Goal: Transaction & Acquisition: Purchase product/service

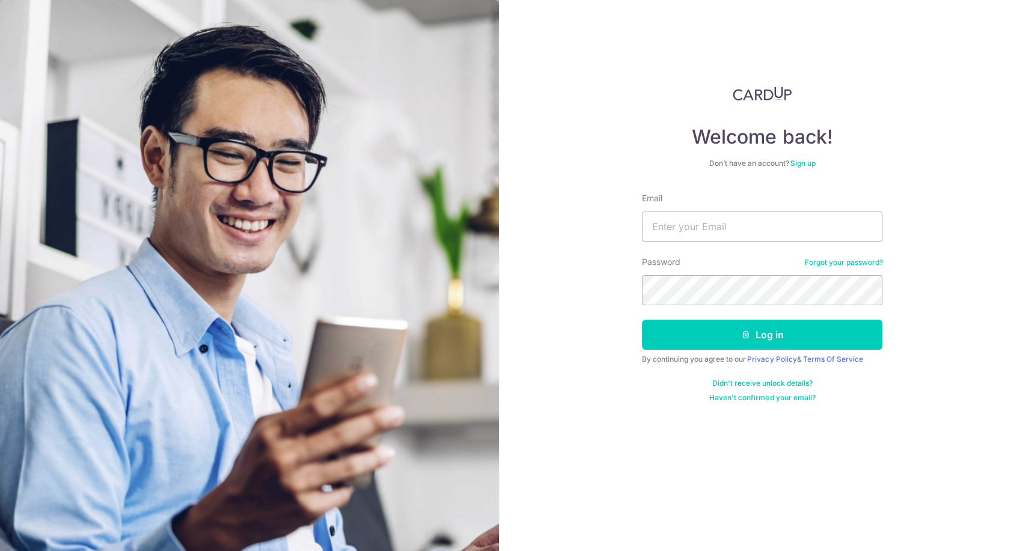
type input "[EMAIL_ADDRESS][DOMAIN_NAME]"
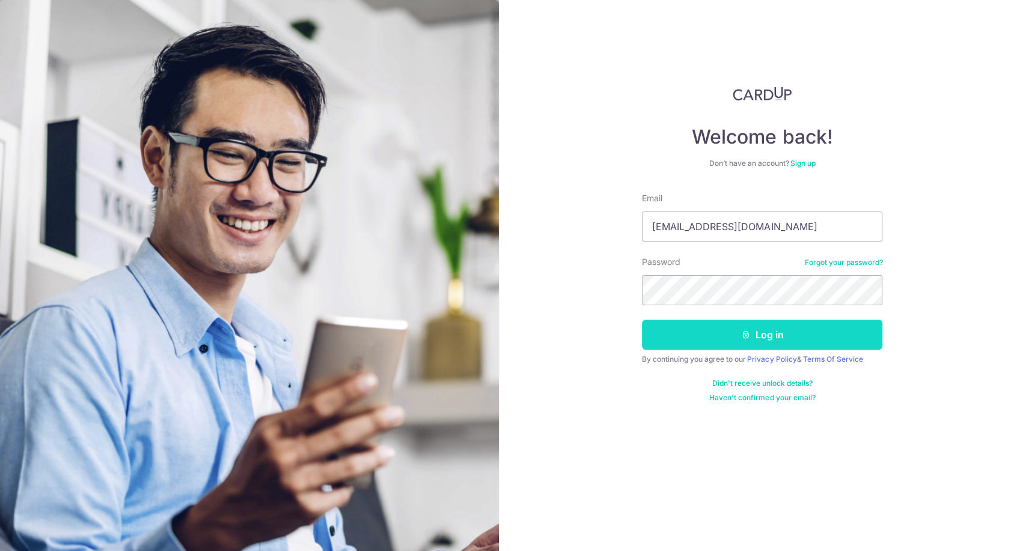
click at [738, 338] on button "Log in" at bounding box center [762, 335] width 240 height 30
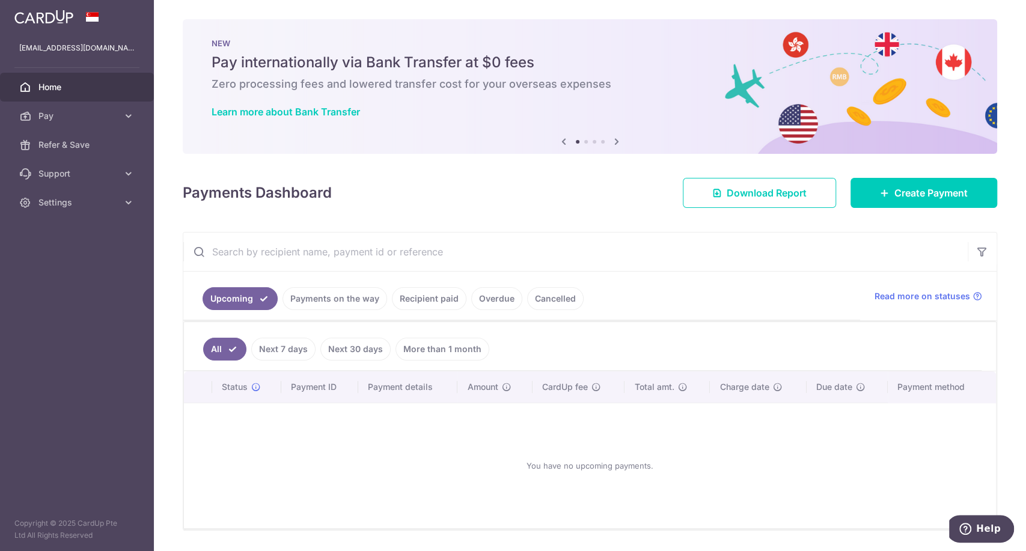
click at [418, 295] on link "Recipient paid" at bounding box center [429, 298] width 75 height 23
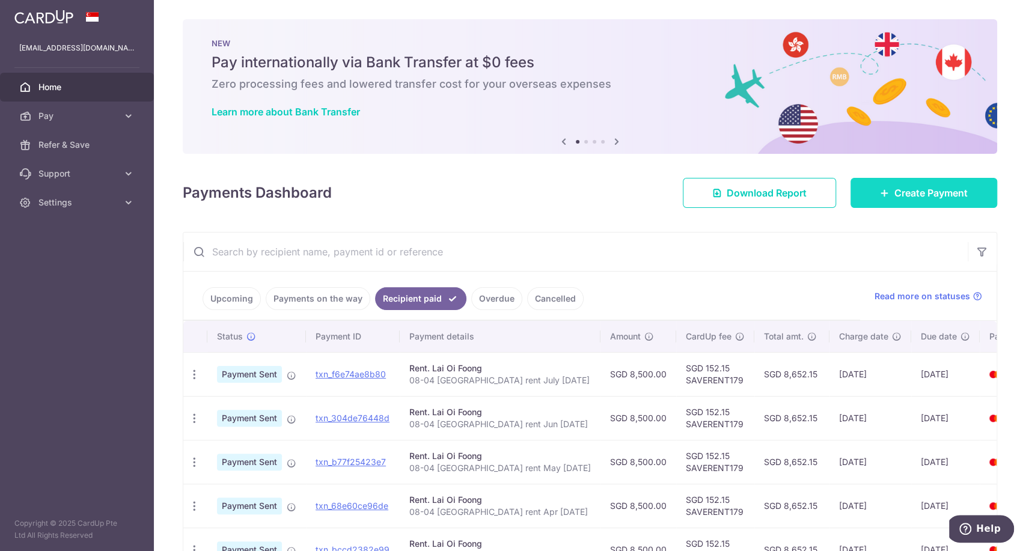
click at [924, 188] on span "Create Payment" at bounding box center [930, 193] width 73 height 14
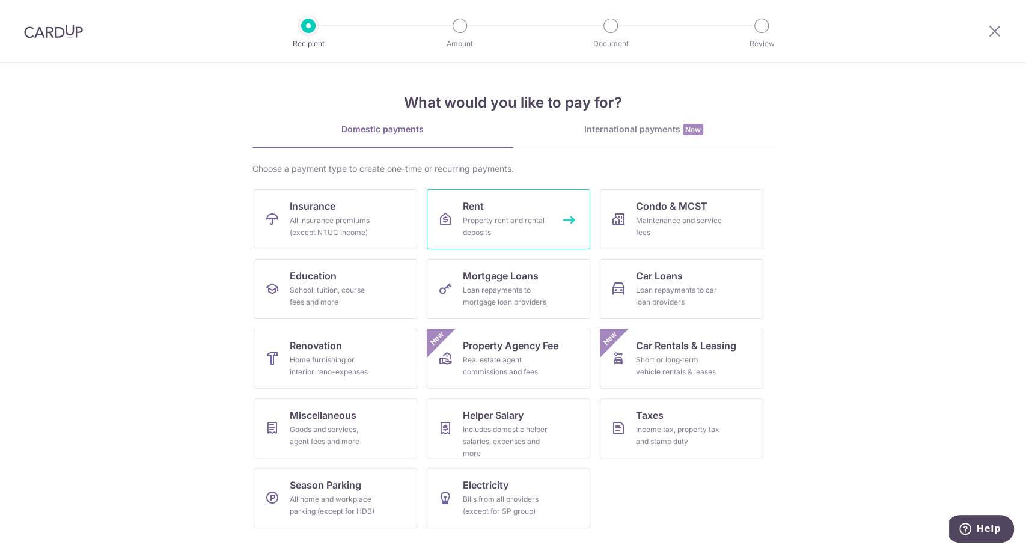
click at [546, 208] on link "Rent Property rent and rental deposits" at bounding box center [508, 219] width 163 height 60
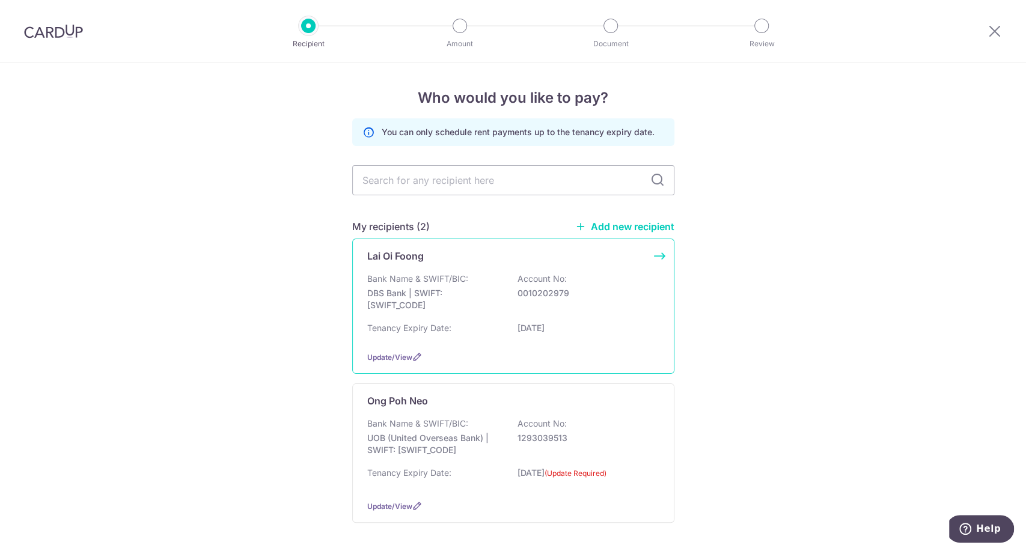
click at [518, 287] on p "0010202979" at bounding box center [585, 293] width 135 height 12
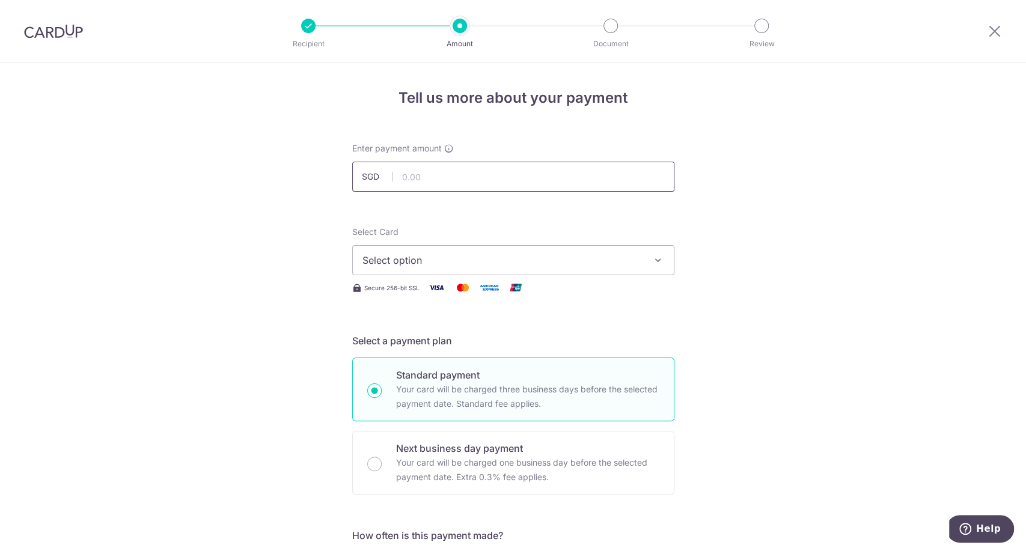
click at [433, 176] on input "text" at bounding box center [513, 177] width 322 height 30
type input "8,500.00"
click at [447, 257] on span "Select option" at bounding box center [502, 260] width 280 height 14
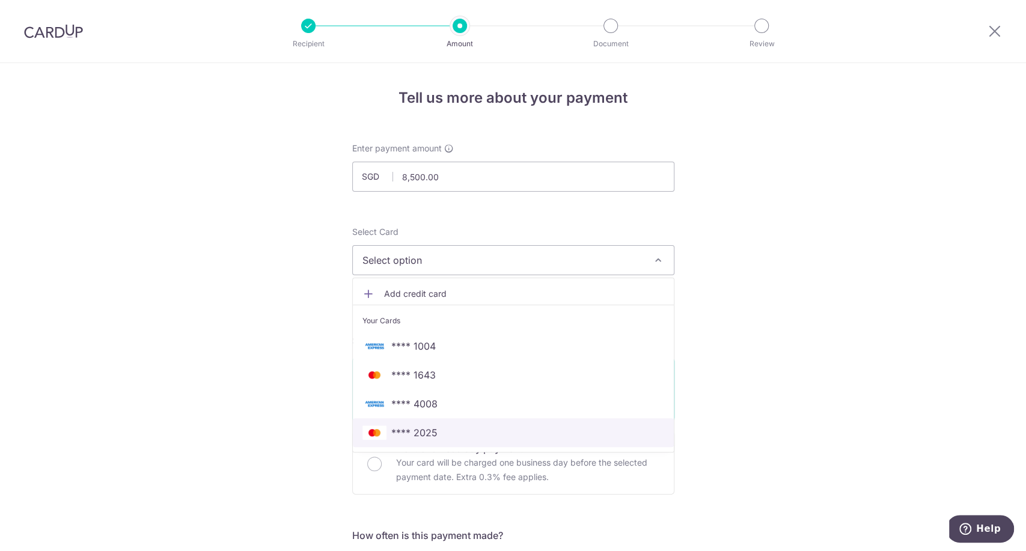
click at [427, 433] on span "**** 2025" at bounding box center [414, 433] width 46 height 14
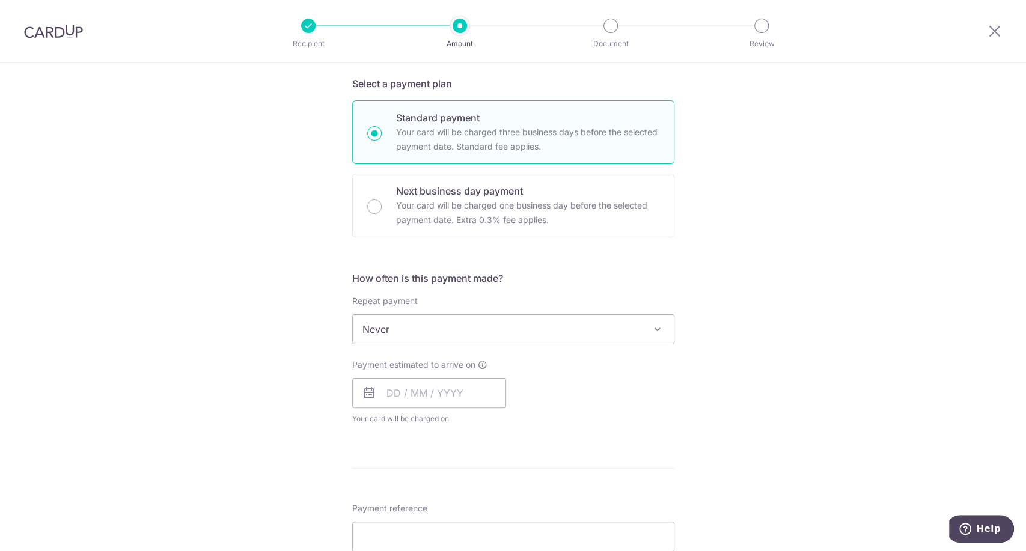
scroll to position [334, 0]
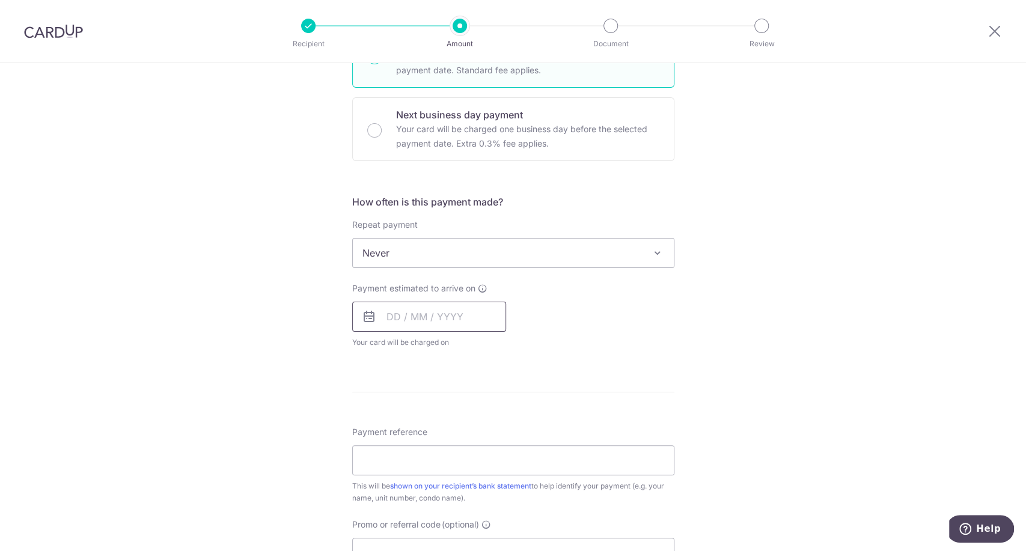
click at [431, 316] on input "text" at bounding box center [429, 317] width 154 height 30
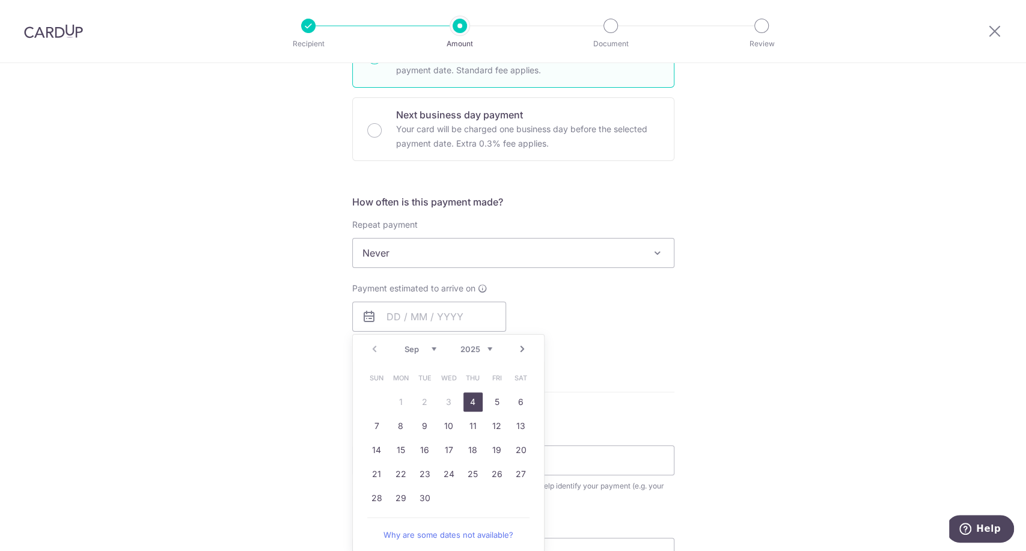
click at [469, 400] on link "4" at bounding box center [472, 402] width 19 height 19
type input "[DATE]"
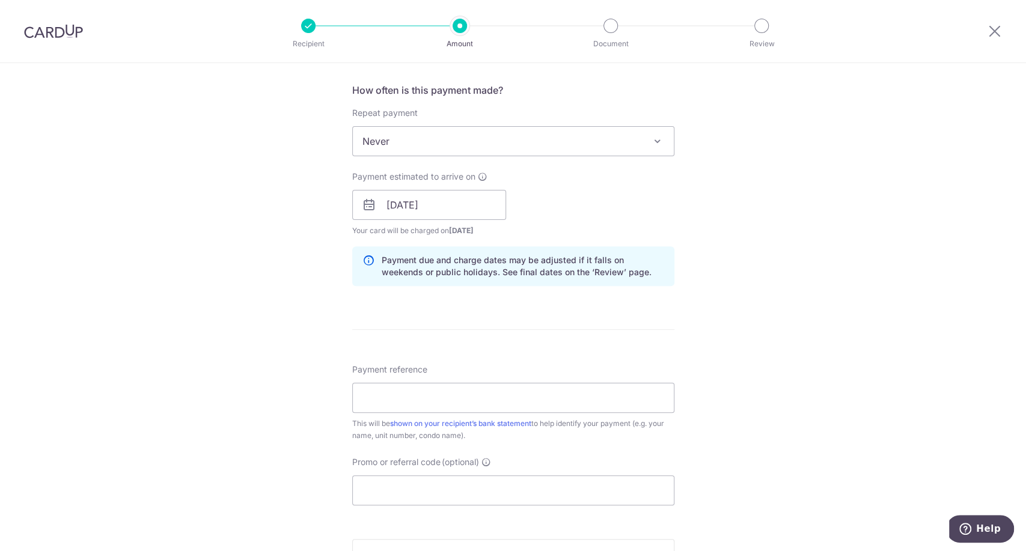
scroll to position [467, 0]
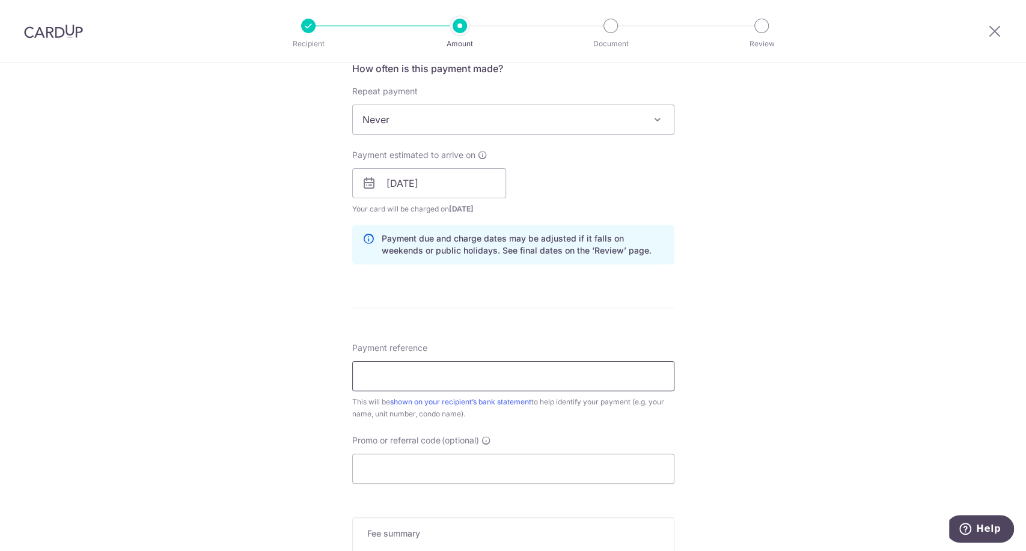
click at [397, 367] on input "Payment reference" at bounding box center [513, 376] width 322 height 30
click at [489, 374] on input "08-04 Eliz Heights rent Jun July 25" at bounding box center [513, 376] width 322 height 30
type input "08-04 [GEOGRAPHIC_DATA] rent Aug [DATE]"
click at [530, 460] on input "Promo or referral code (optional)" at bounding box center [513, 469] width 322 height 30
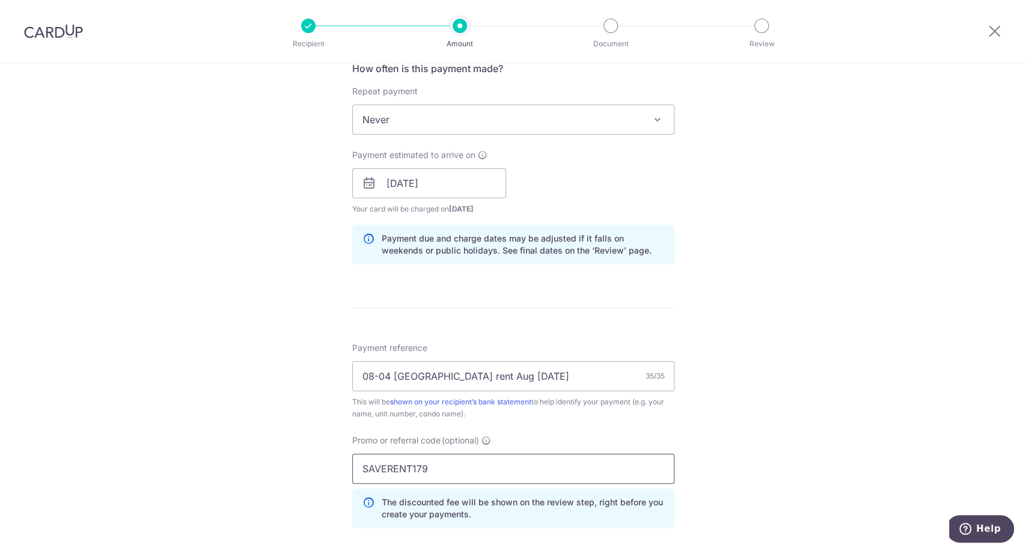
type input "SAVERENT179"
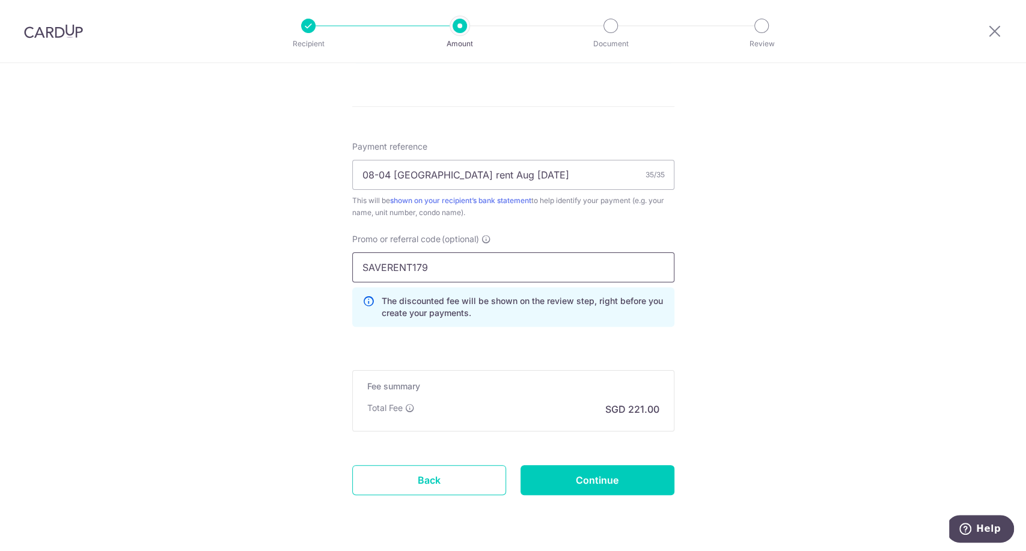
scroll to position [701, 0]
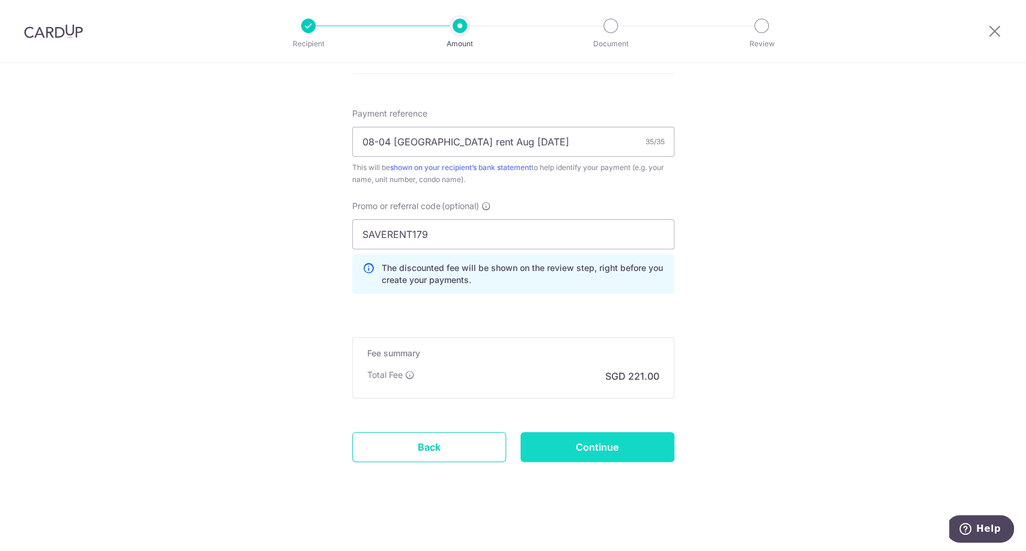
click at [552, 446] on input "Continue" at bounding box center [598, 447] width 154 height 30
type input "Create Schedule"
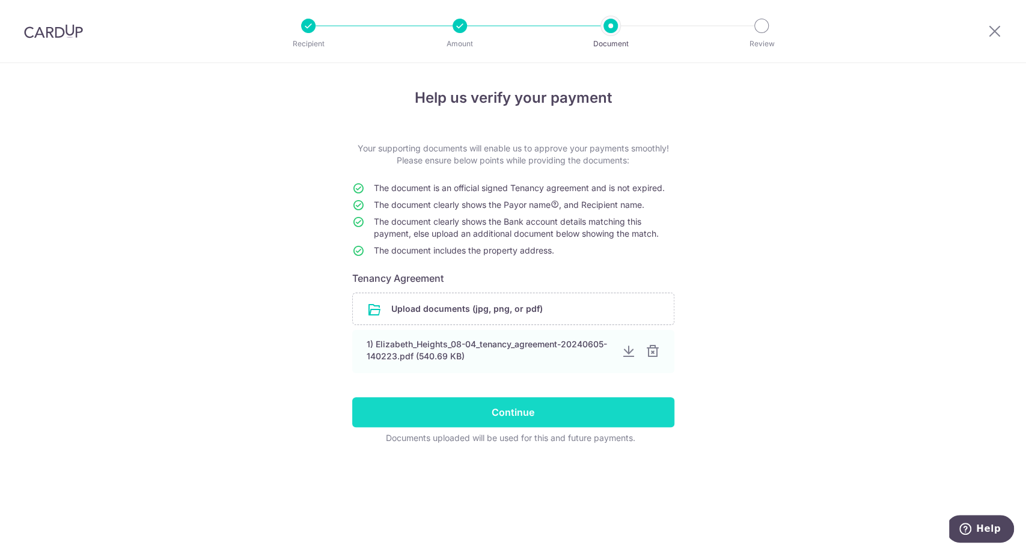
click at [543, 405] on input "Continue" at bounding box center [513, 412] width 322 height 30
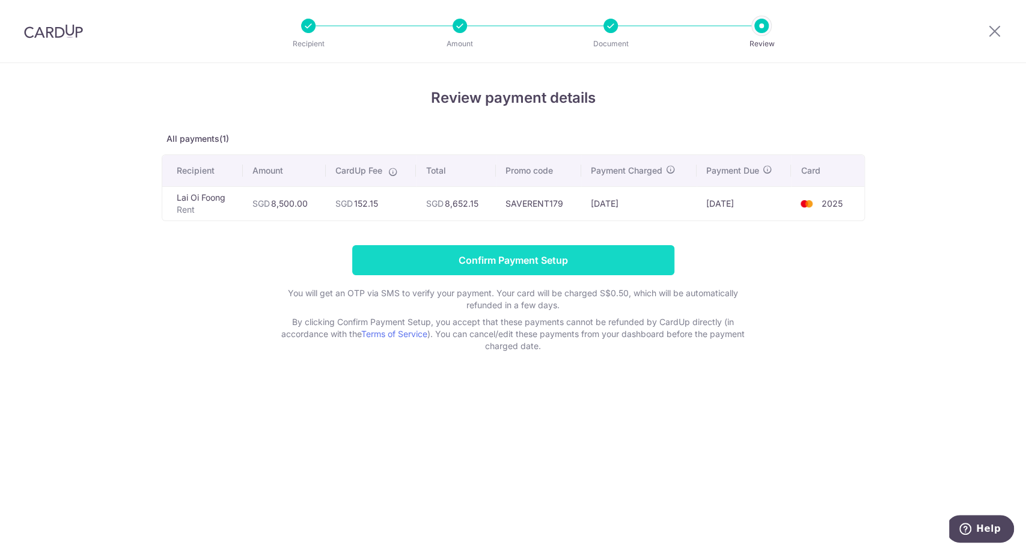
click at [560, 257] on input "Confirm Payment Setup" at bounding box center [513, 260] width 322 height 30
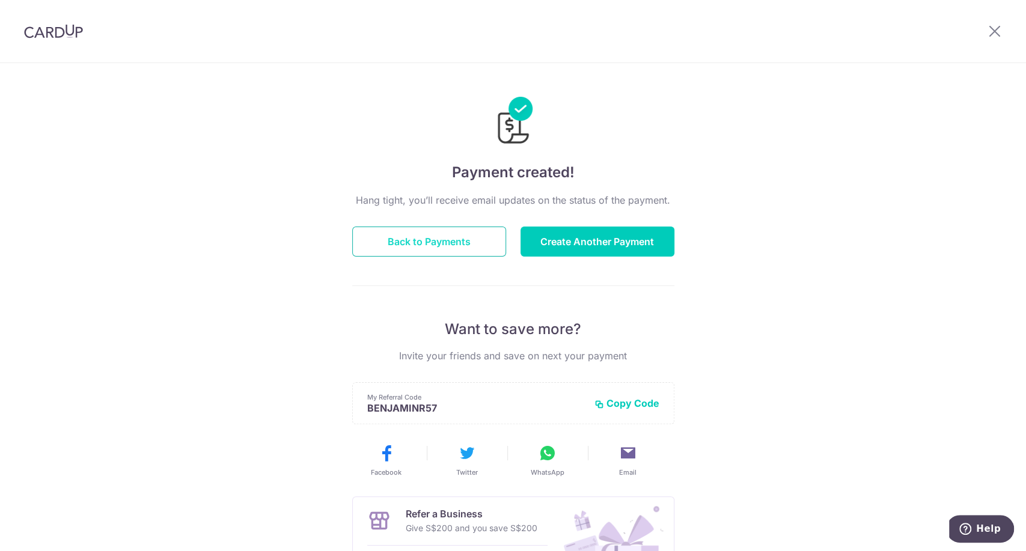
click at [457, 242] on button "Back to Payments" at bounding box center [429, 242] width 154 height 30
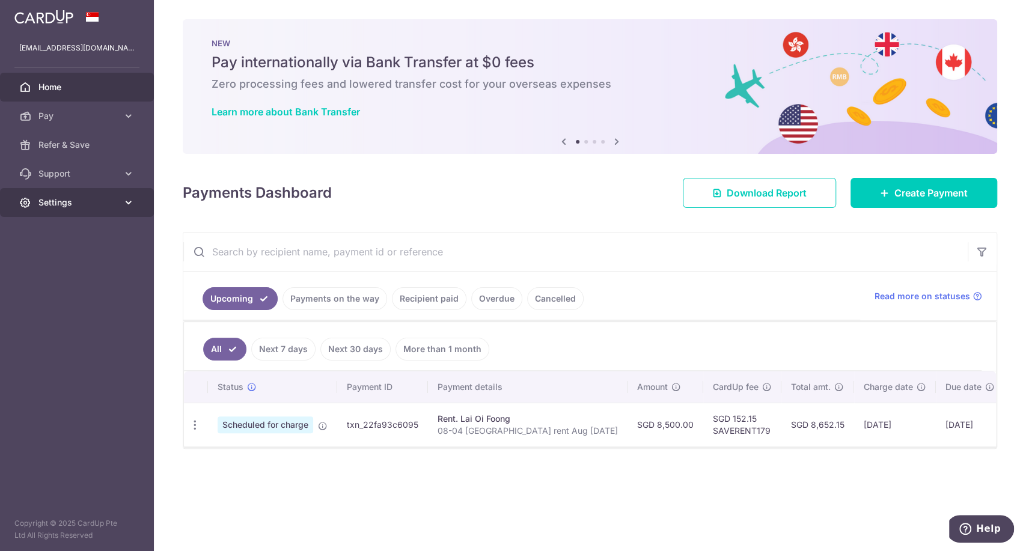
click at [110, 209] on link "Settings" at bounding box center [77, 202] width 154 height 29
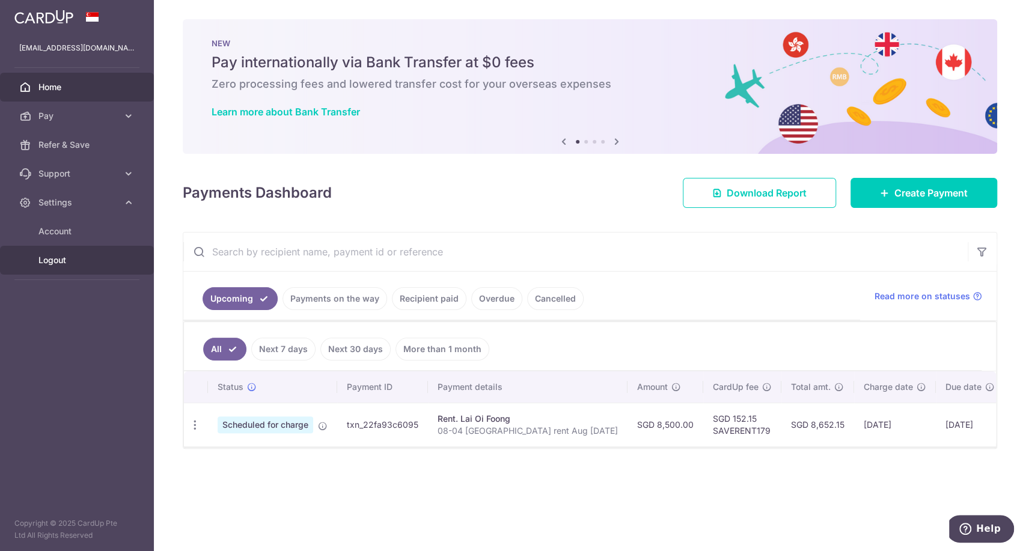
click at [77, 260] on span "Logout" at bounding box center [77, 260] width 79 height 12
